Goal: Check status: Check status

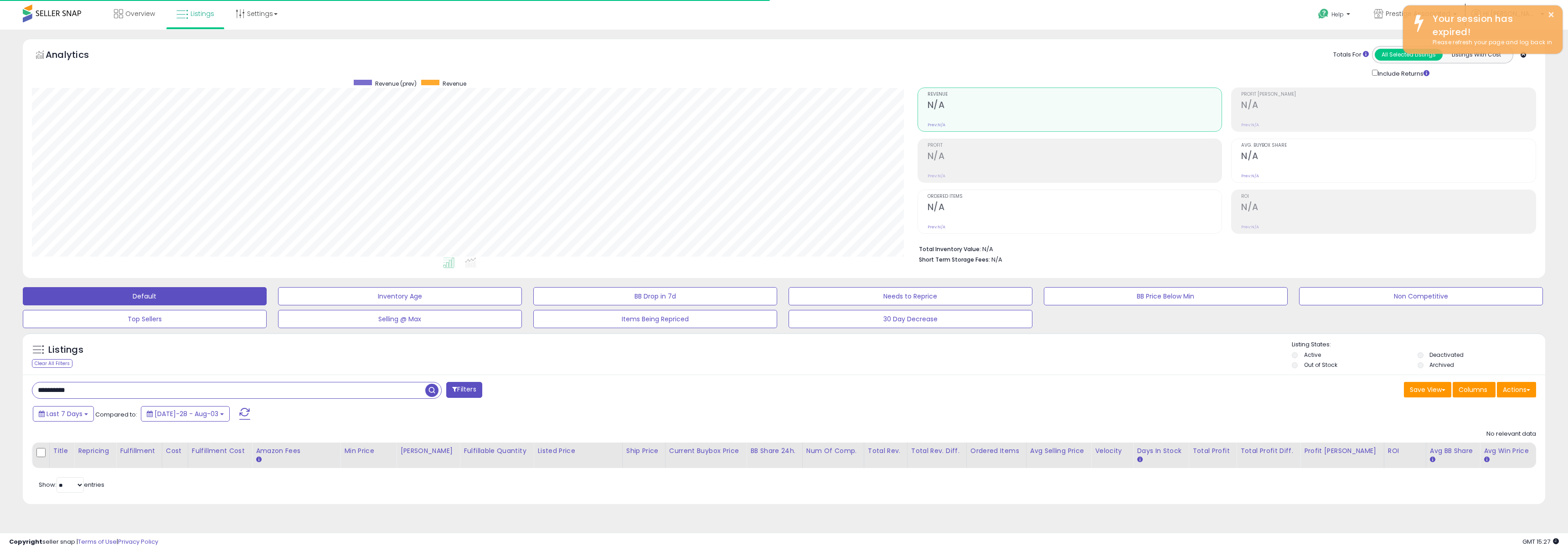
scroll to position [187, 885]
click at [169, 385] on input "**********" at bounding box center [228, 390] width 393 height 16
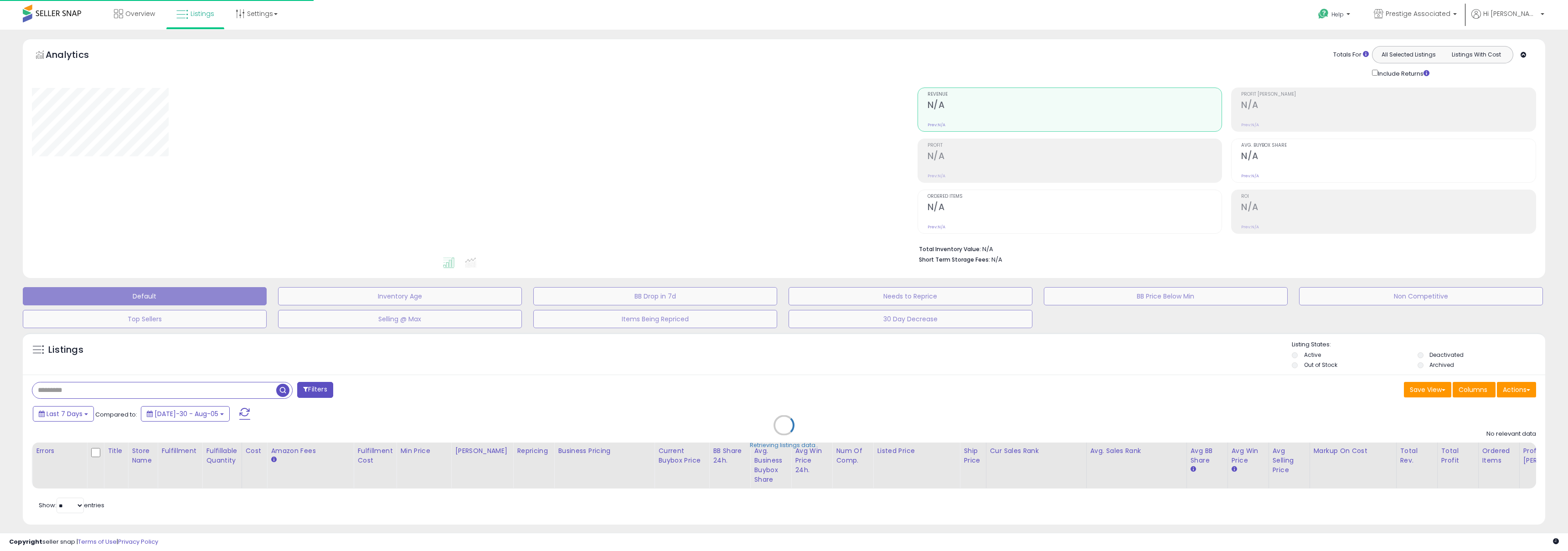
type input "**********"
